Goal: Check status: Check status

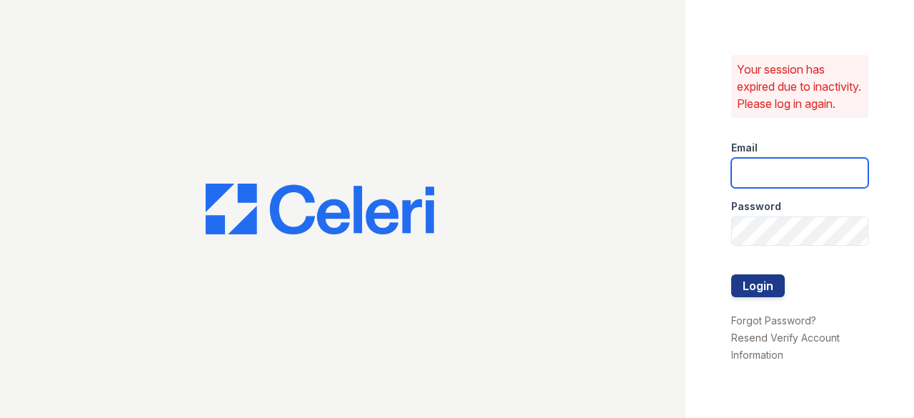
click at [770, 179] on input "email" at bounding box center [799, 173] width 137 height 30
type input "888atgrandhopepark@trinity-pm.com"
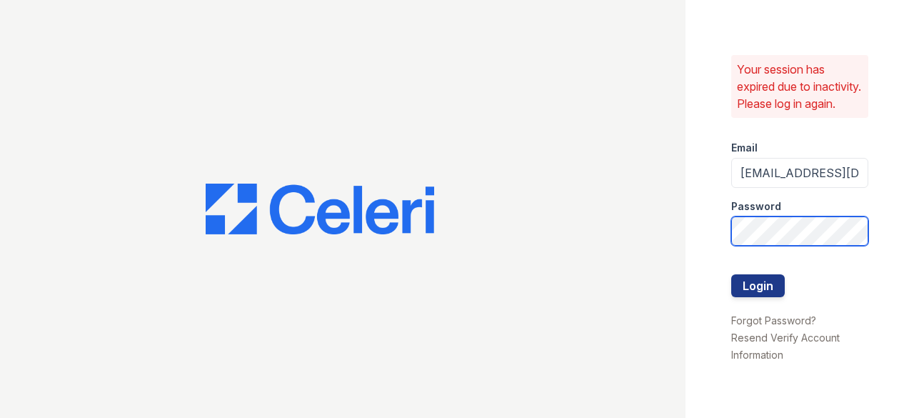
click at [731, 274] on button "Login" at bounding box center [758, 285] width 54 height 23
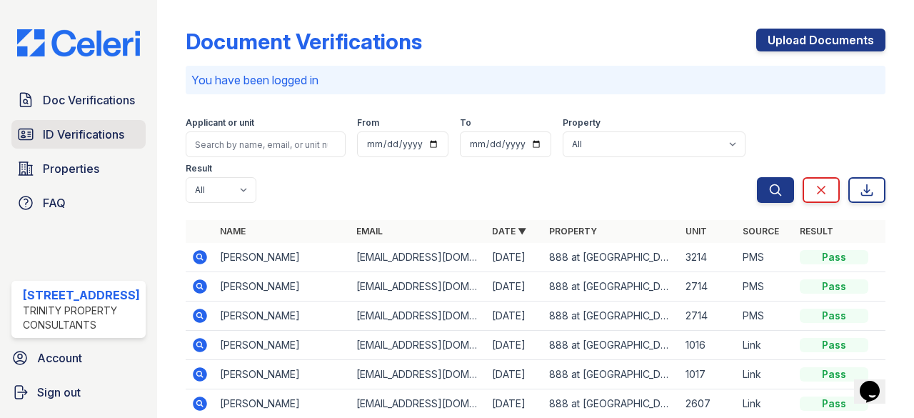
click at [78, 126] on span "ID Verifications" at bounding box center [83, 134] width 81 height 17
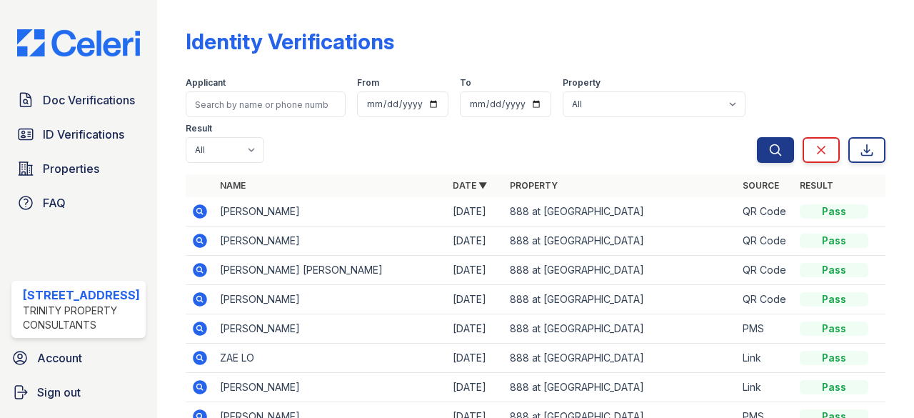
click at [197, 211] on icon at bounding box center [199, 211] width 4 height 4
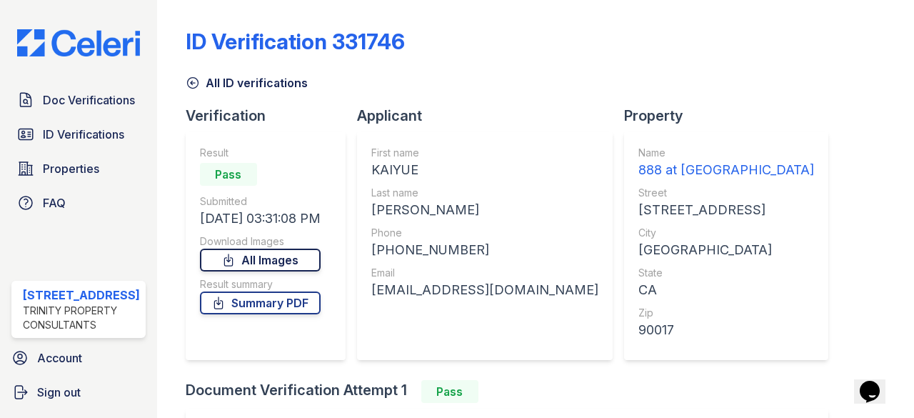
click at [296, 269] on link "All Images" at bounding box center [260, 260] width 121 height 23
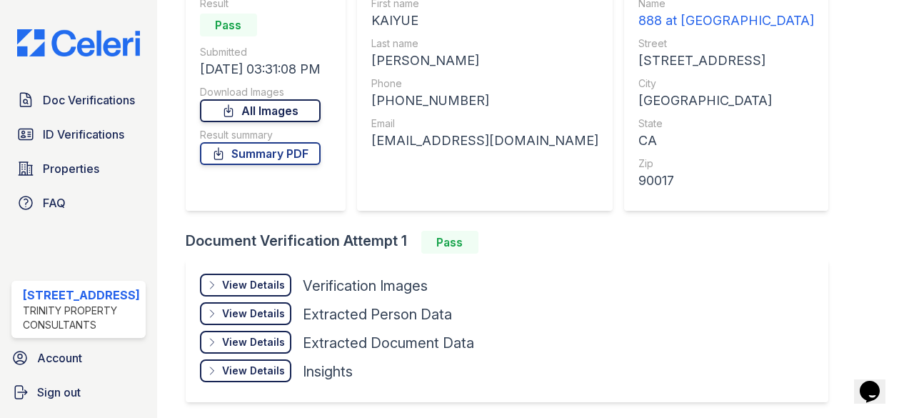
scroll to position [151, 0]
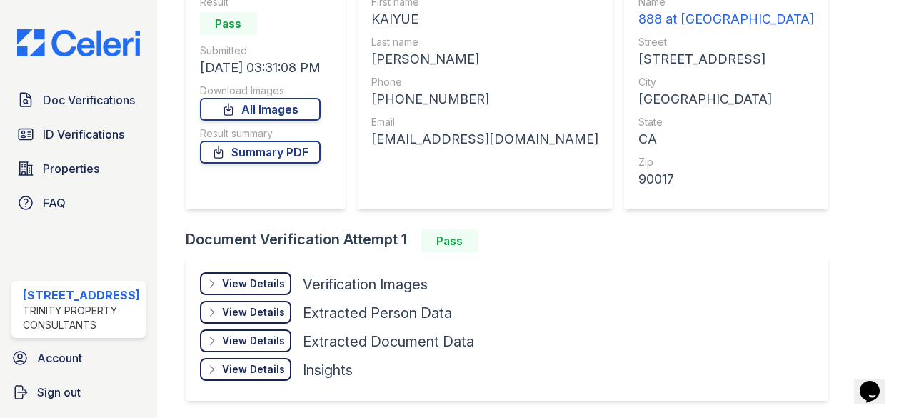
click at [287, 268] on div "View Details Details Hide Details Details Verification Images Document Front Op…" at bounding box center [507, 329] width 643 height 143
click at [256, 285] on div "View Details" at bounding box center [253, 283] width 63 height 14
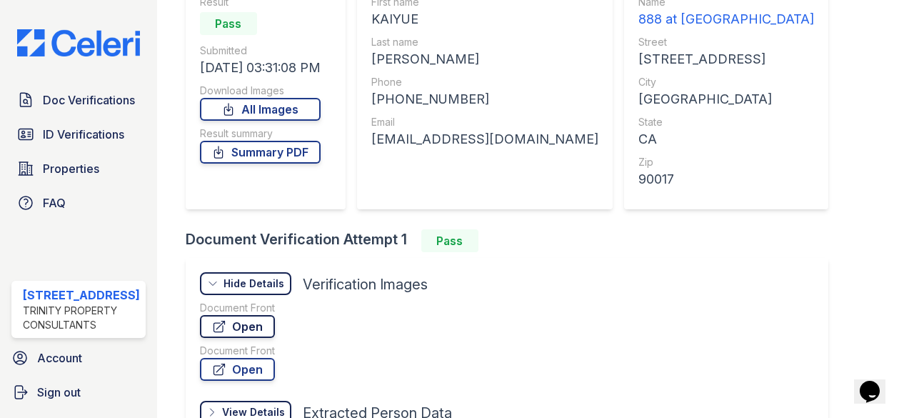
click at [249, 333] on link "Open" at bounding box center [237, 326] width 75 height 23
click at [97, 126] on span "ID Verifications" at bounding box center [83, 134] width 81 height 17
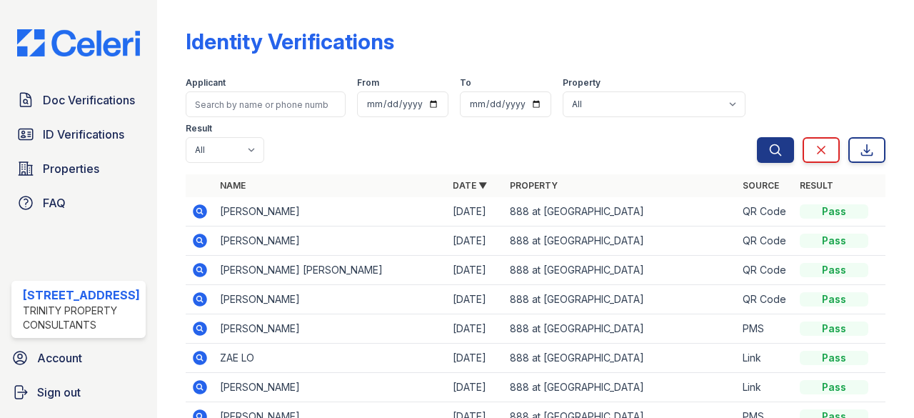
click at [196, 236] on icon at bounding box center [200, 241] width 14 height 14
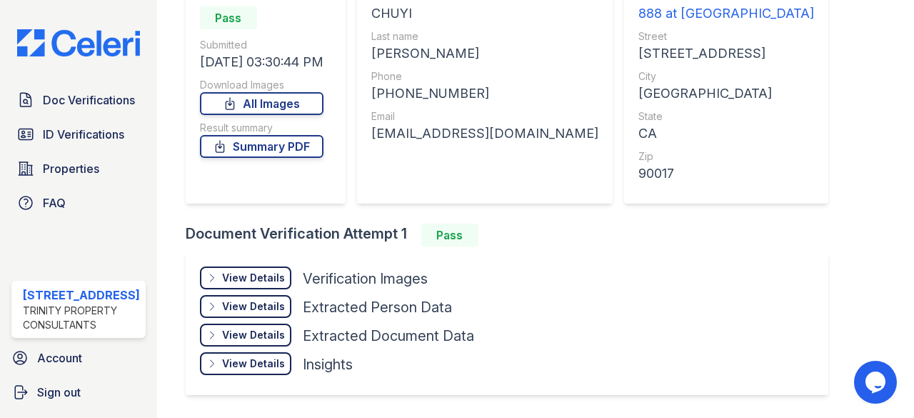
scroll to position [161, 0]
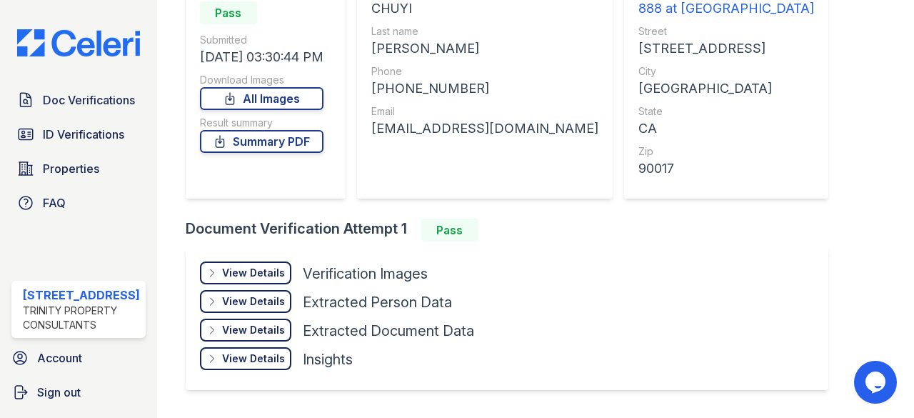
click at [274, 269] on div "View Details" at bounding box center [253, 273] width 63 height 14
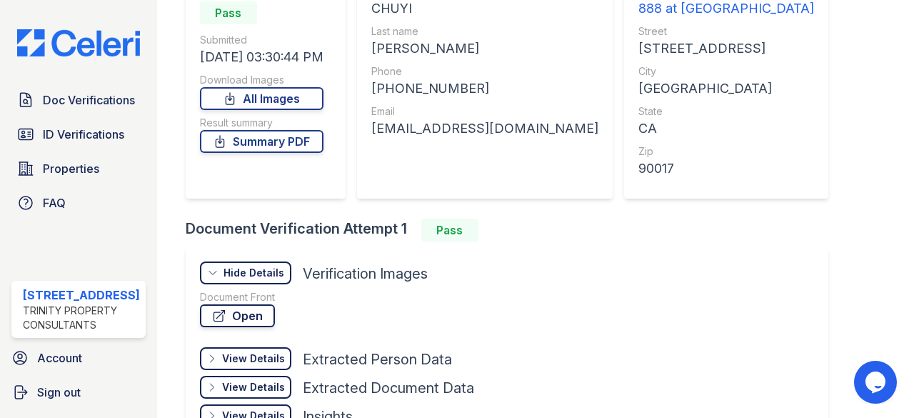
click at [247, 315] on link "Open" at bounding box center [237, 315] width 75 height 23
click at [639, 163] on div "90017" at bounding box center [727, 169] width 176 height 20
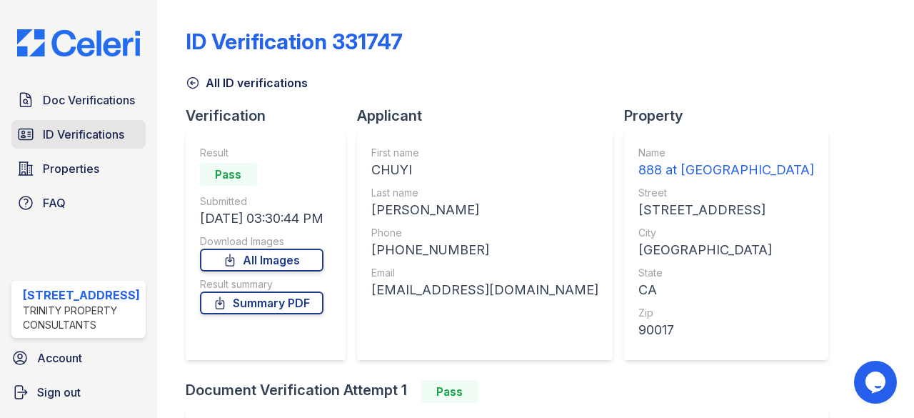
click at [83, 128] on span "ID Verifications" at bounding box center [83, 134] width 81 height 17
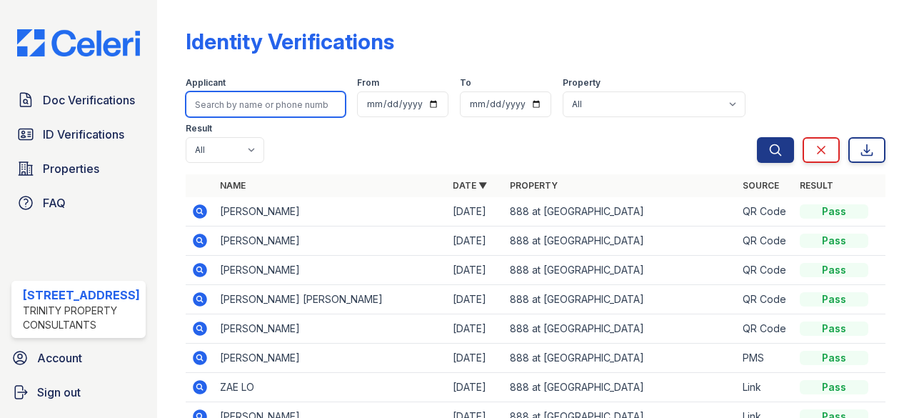
click at [279, 96] on input "search" at bounding box center [266, 104] width 160 height 26
type input "jenny"
click at [757, 137] on button "Search" at bounding box center [775, 150] width 37 height 26
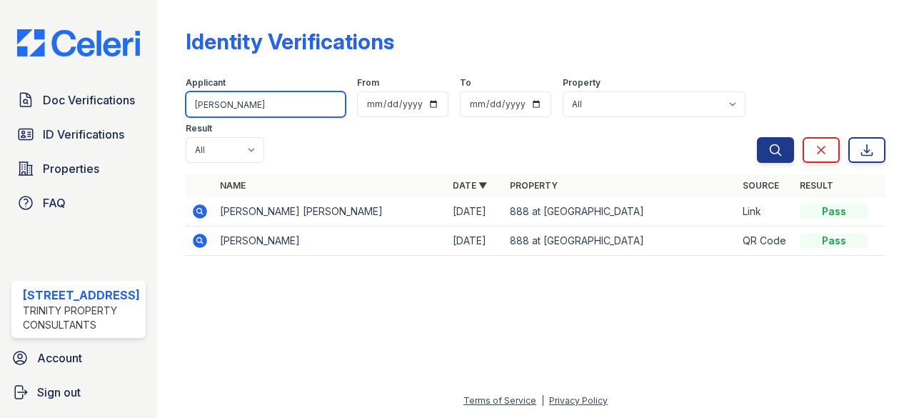
drag, startPoint x: 261, startPoint y: 100, endPoint x: 174, endPoint y: 101, distance: 86.4
click at [174, 101] on div "Identity Verifications Filter Applicant jenny From To Property All 888 at Grand…" at bounding box center [535, 209] width 757 height 418
type input "0"
type input "guo"
click at [757, 137] on button "Search" at bounding box center [775, 150] width 37 height 26
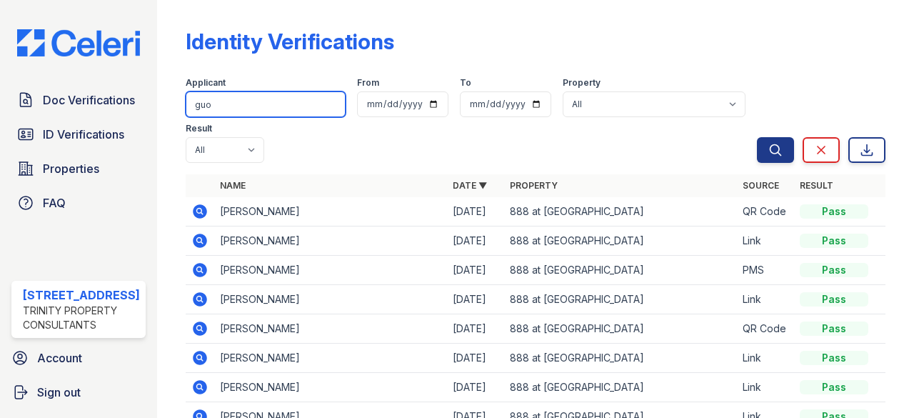
drag, startPoint x: 269, startPoint y: 104, endPoint x: 170, endPoint y: 115, distance: 99.2
click at [170, 115] on div "Identity Verifications Filter Applicant guo From To Property All 888 at Grand H…" at bounding box center [535, 209] width 757 height 418
click at [205, 361] on icon at bounding box center [199, 357] width 17 height 17
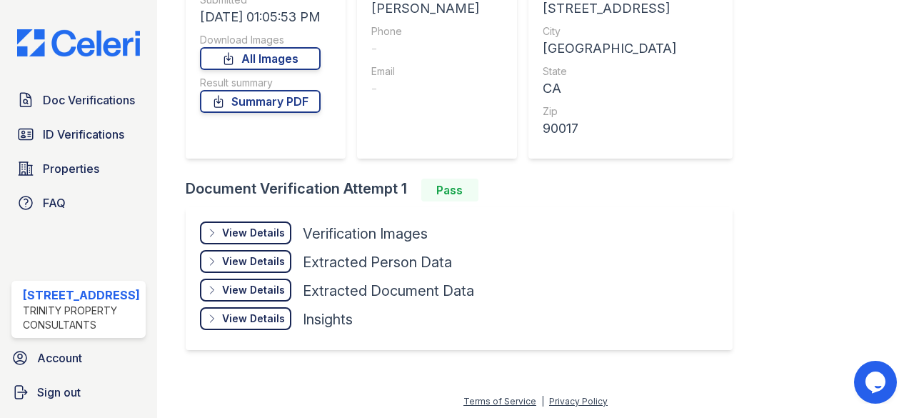
scroll to position [201, 0]
click at [251, 224] on div "View Details Details" at bounding box center [245, 232] width 91 height 23
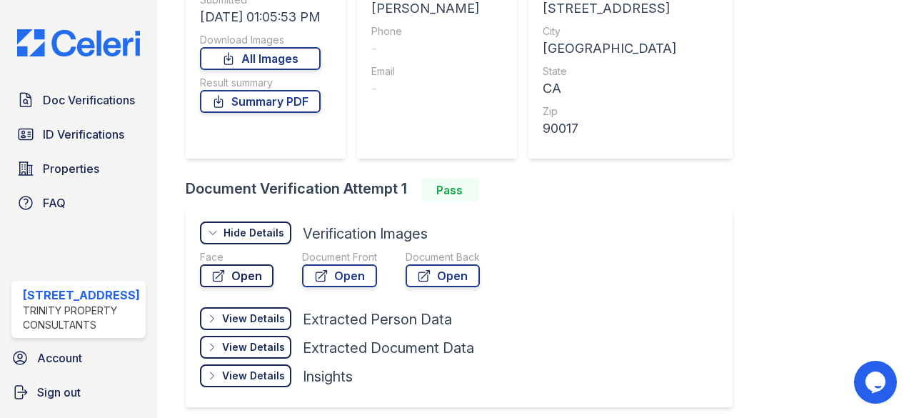
click at [249, 281] on link "Open" at bounding box center [237, 275] width 74 height 23
click at [333, 266] on link "Open" at bounding box center [339, 275] width 75 height 23
click at [543, 211] on div "View Details Details Hide Details Details Verification Images Face Open Documen…" at bounding box center [459, 307] width 547 height 200
